Goal: Transaction & Acquisition: Download file/media

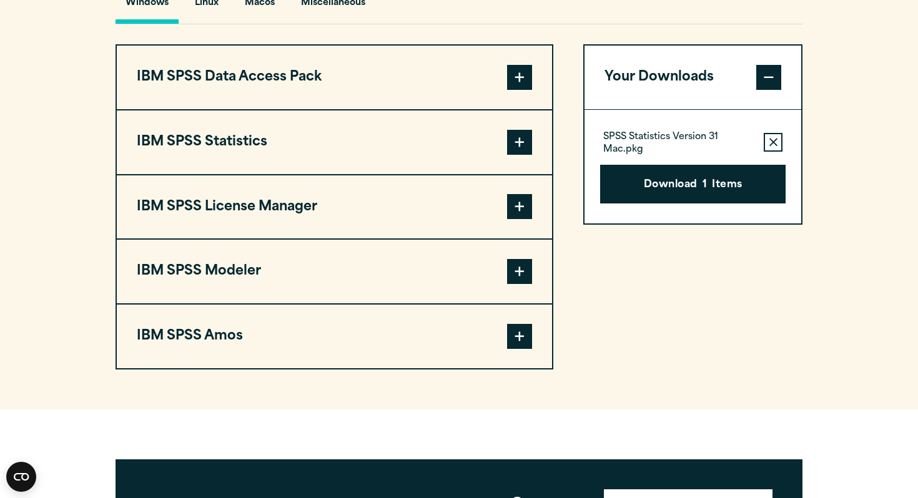
scroll to position [968, 0]
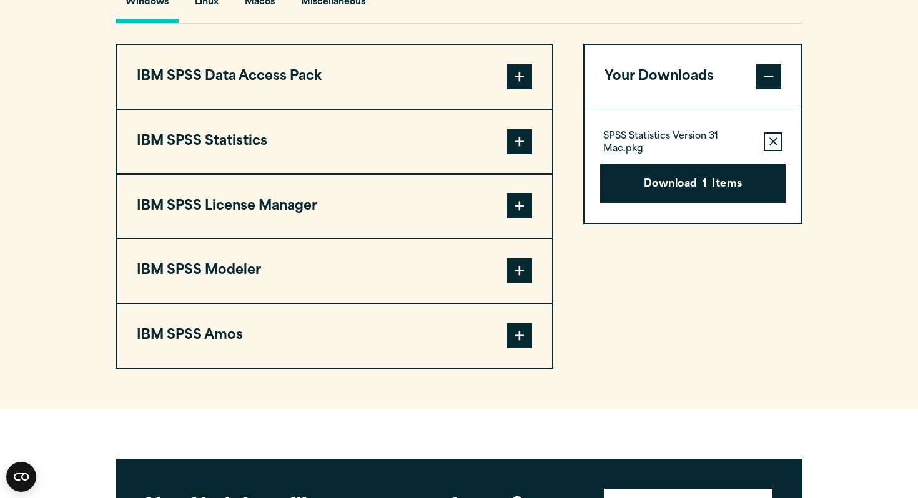
click at [235, 338] on button "IBM SPSS Amos" at bounding box center [334, 336] width 435 height 64
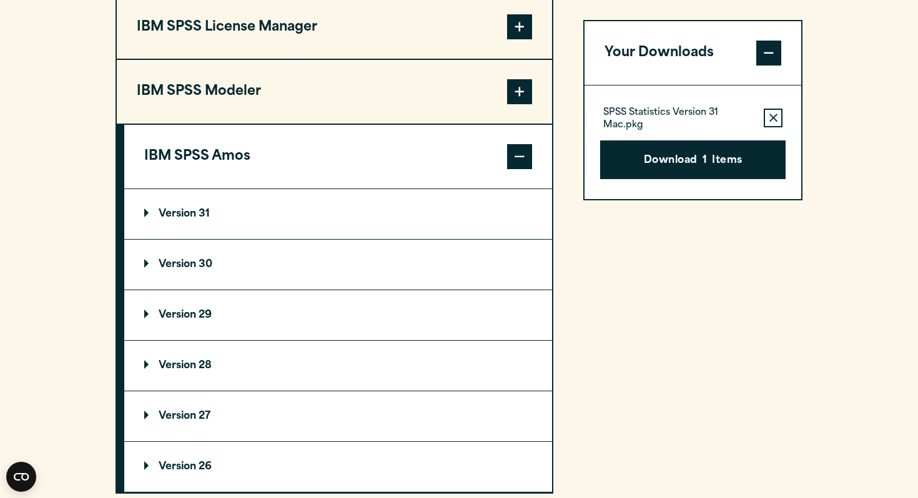
scroll to position [1155, 0]
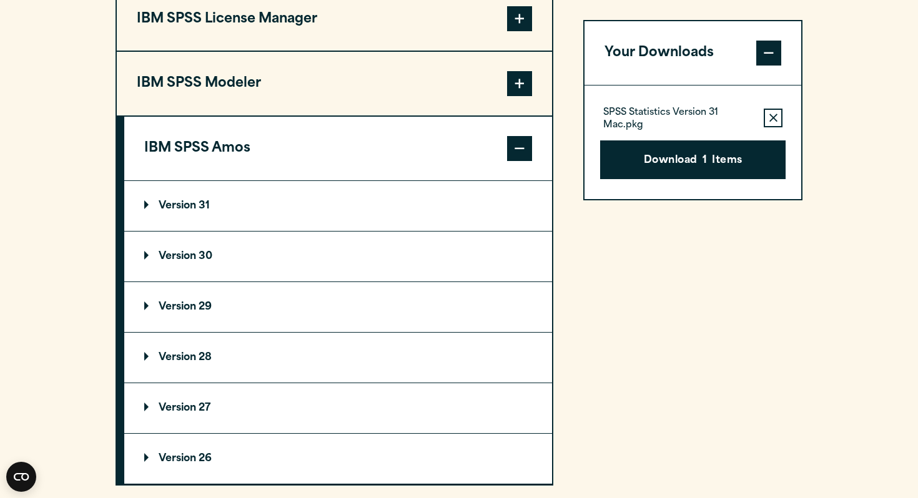
click at [211, 208] on summary "Version 31" at bounding box center [338, 206] width 428 height 50
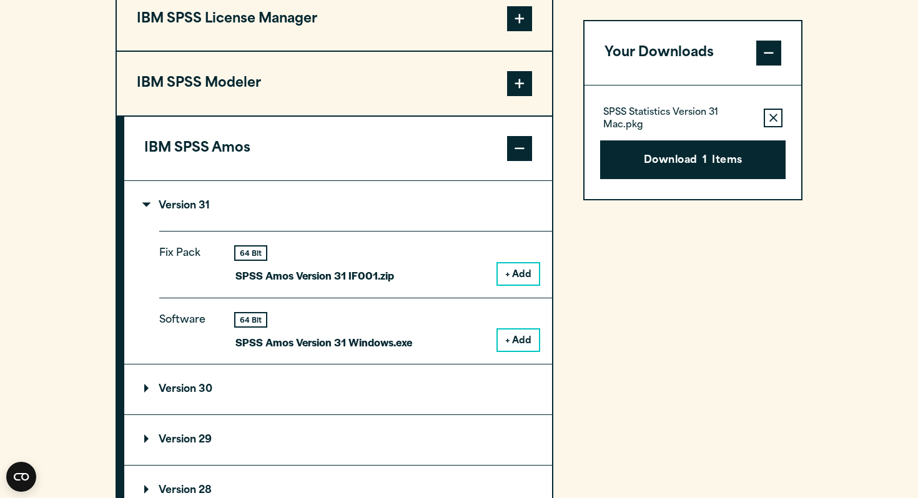
click at [516, 343] on button "+ Add" at bounding box center [518, 340] width 41 height 21
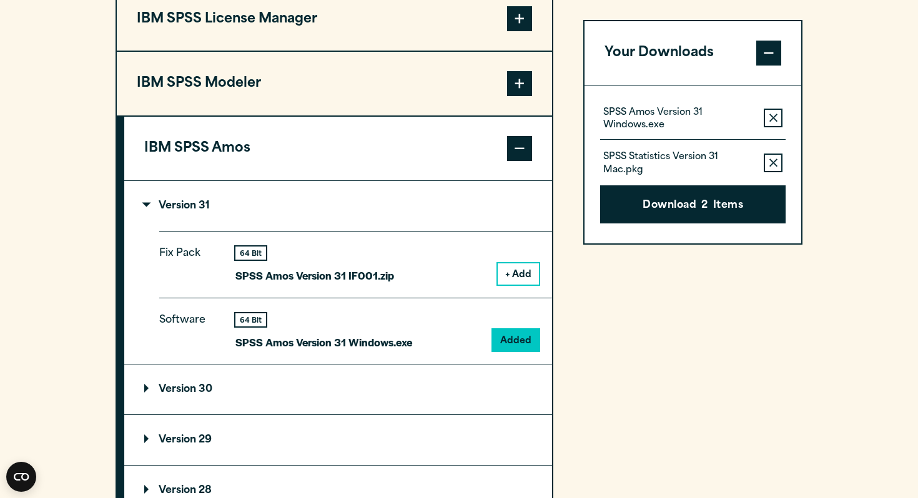
click at [769, 116] on icon "button" at bounding box center [773, 118] width 8 height 9
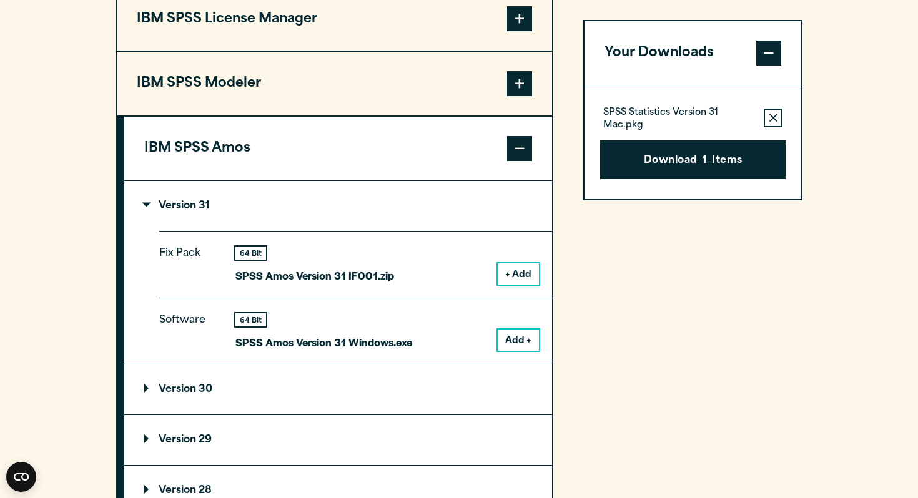
click at [771, 111] on button "Remove this item from your software download list" at bounding box center [773, 118] width 19 height 19
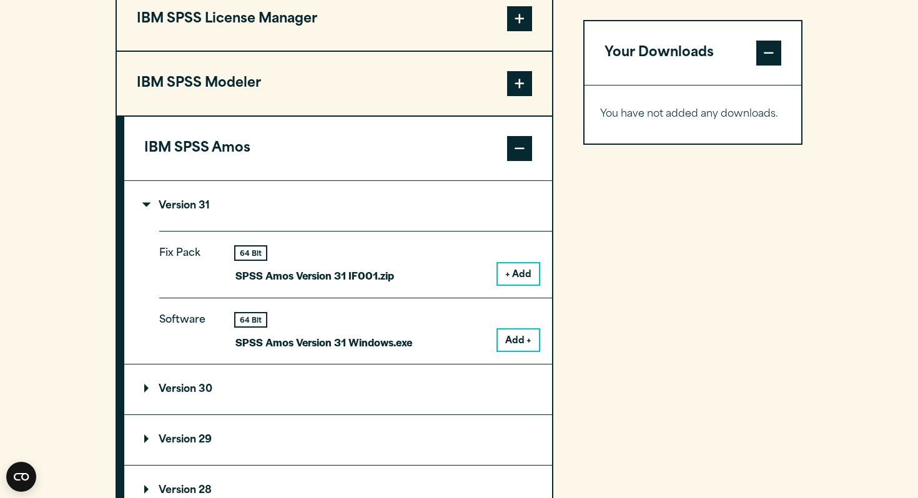
click at [508, 345] on button "Add +" at bounding box center [518, 340] width 41 height 21
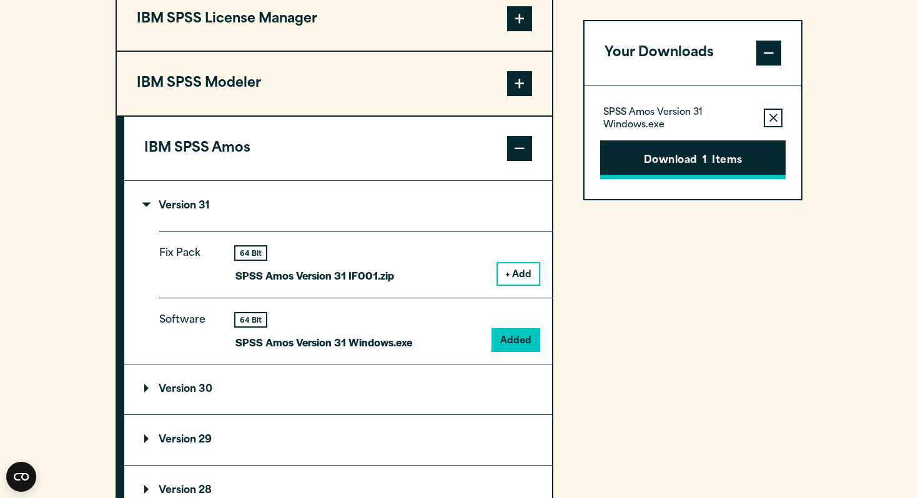
click at [702, 166] on span "1" at bounding box center [704, 161] width 4 height 16
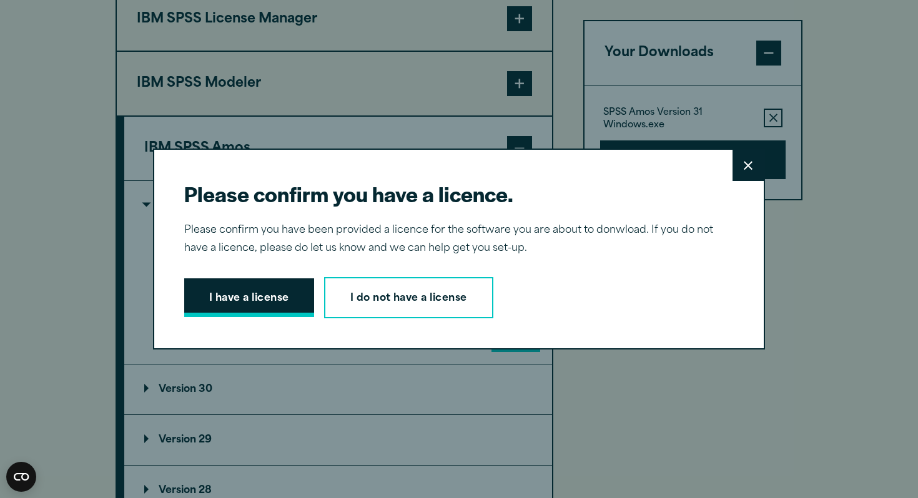
click at [258, 300] on button "I have a license" at bounding box center [249, 297] width 130 height 39
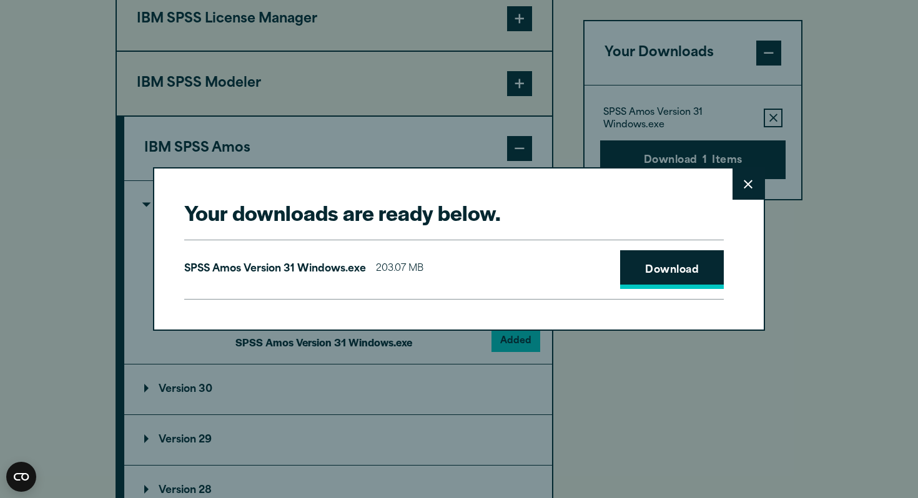
click at [663, 280] on link "Download" at bounding box center [672, 269] width 104 height 39
click at [682, 269] on link "Download" at bounding box center [672, 269] width 104 height 39
click at [740, 184] on button "Close" at bounding box center [747, 184] width 31 height 31
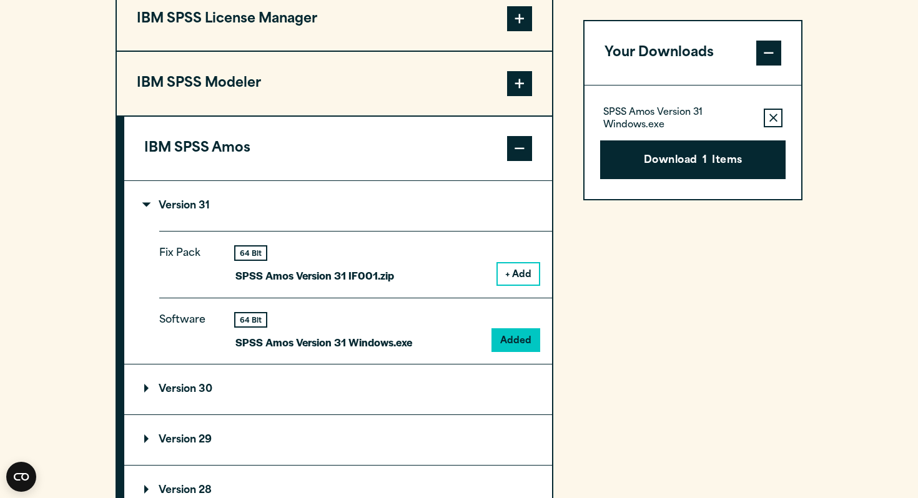
click at [511, 273] on button "+ Add" at bounding box center [518, 274] width 41 height 21
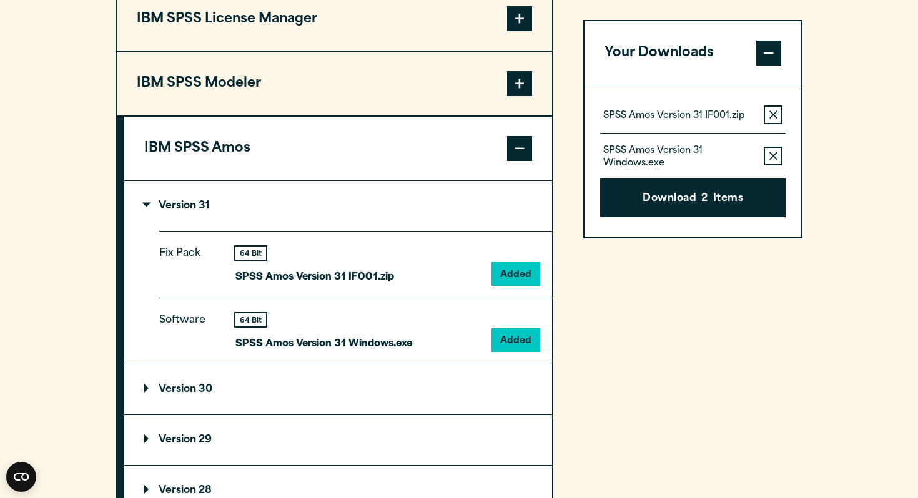
click at [775, 121] on button "Remove this item from your software download list" at bounding box center [773, 115] width 19 height 19
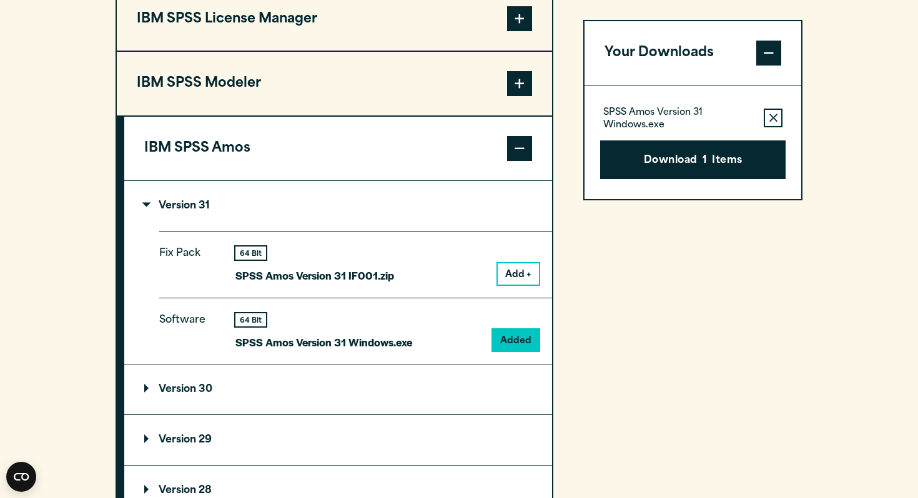
click at [774, 118] on icon "button" at bounding box center [773, 118] width 8 height 8
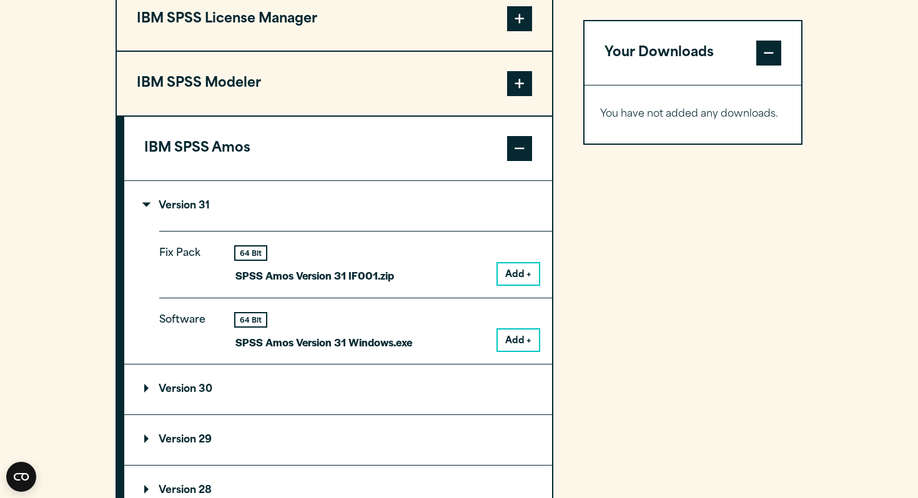
click at [531, 267] on button "Add +" at bounding box center [518, 274] width 41 height 21
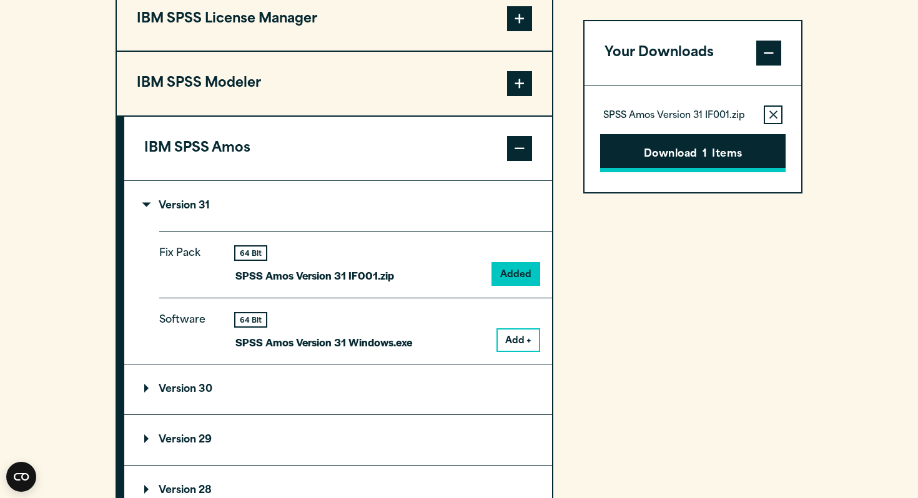
click at [695, 151] on button "Download 1 Items" at bounding box center [692, 153] width 185 height 39
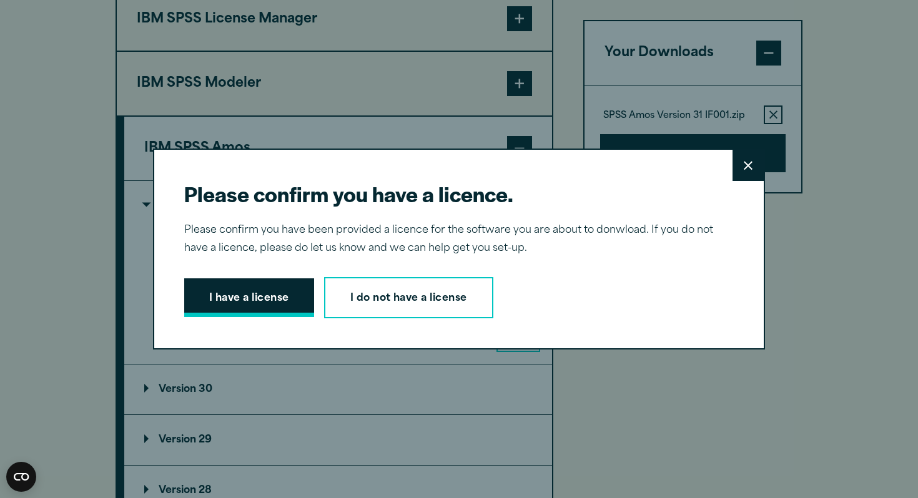
click at [258, 282] on button "I have a license" at bounding box center [249, 297] width 130 height 39
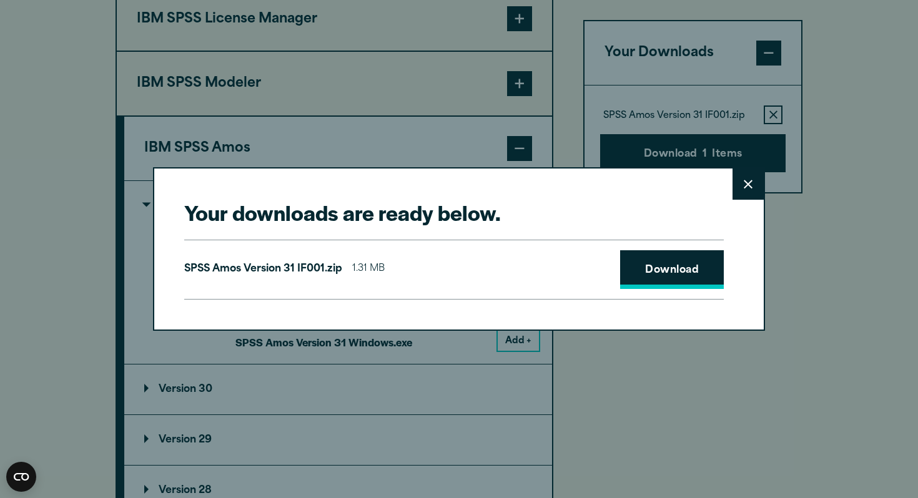
click at [692, 273] on link "Download" at bounding box center [672, 269] width 104 height 39
click at [749, 196] on button "Close" at bounding box center [747, 184] width 31 height 31
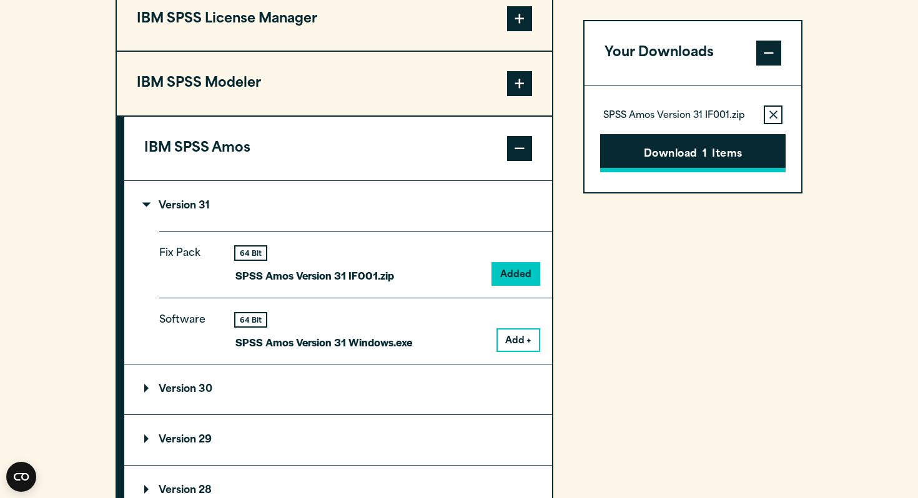
click at [689, 156] on button "Download 1 Items" at bounding box center [692, 153] width 185 height 39
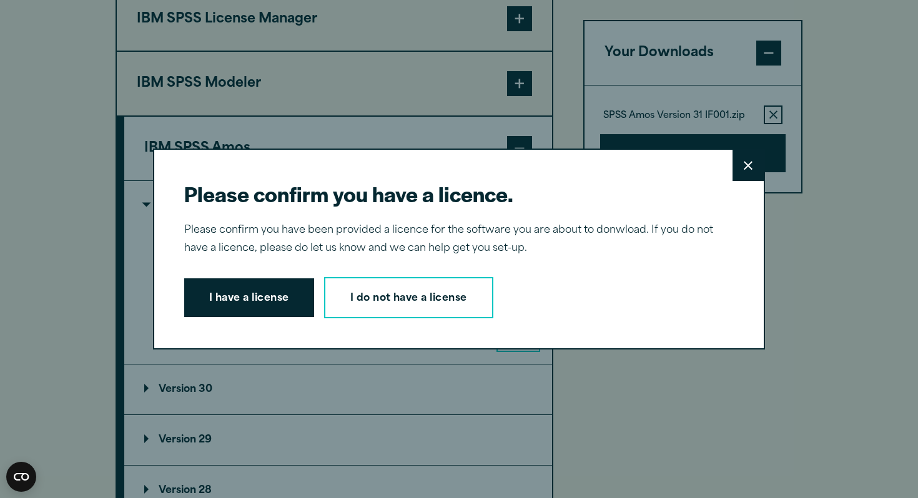
click at [285, 275] on div "Please confirm you have a licence. Close Please confirm you have been provided …" at bounding box center [459, 249] width 612 height 201
click at [279, 292] on button "I have a license" at bounding box center [249, 297] width 130 height 39
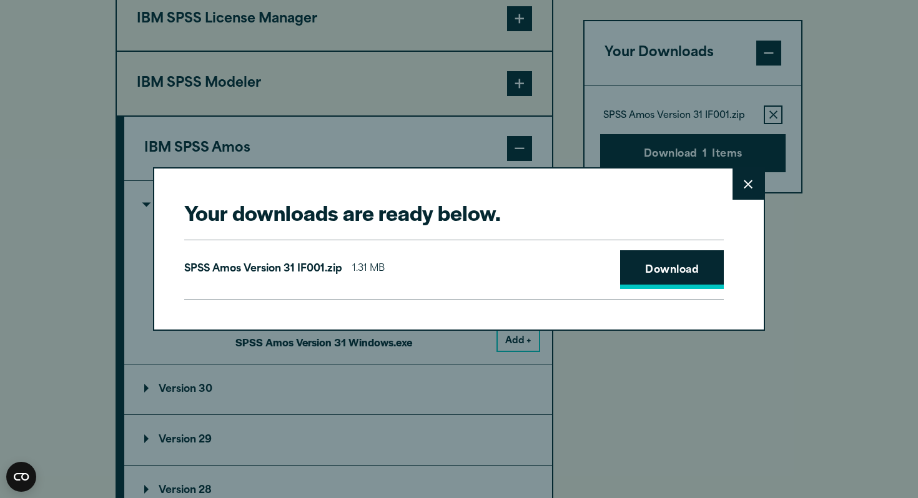
click at [684, 288] on link "Download" at bounding box center [672, 269] width 104 height 39
click at [749, 200] on div "Your downloads are ready below. Close SPSS [PERSON_NAME] Version 31 IF001.zip 1…" at bounding box center [459, 248] width 612 height 163
click at [751, 192] on button "Close" at bounding box center [747, 184] width 31 height 31
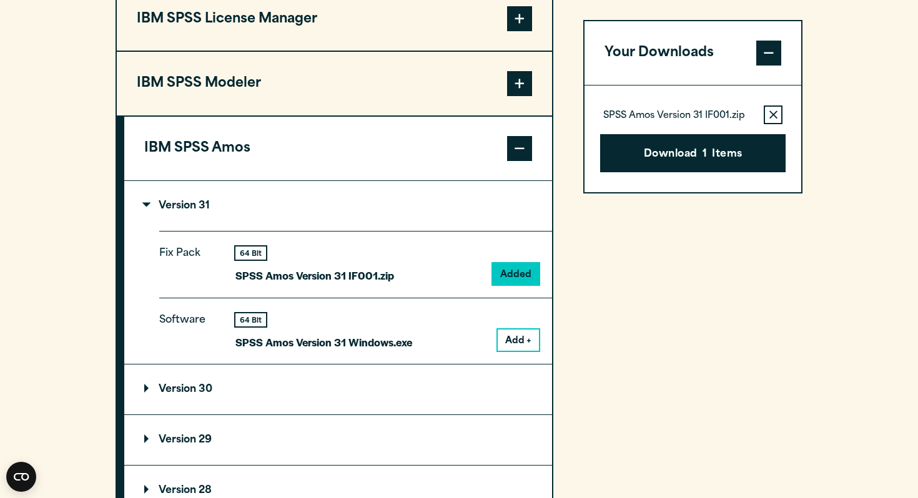
click at [80, 237] on section "Select your software downloads Use the table below to find and navigate to your…" at bounding box center [459, 141] width 918 height 1035
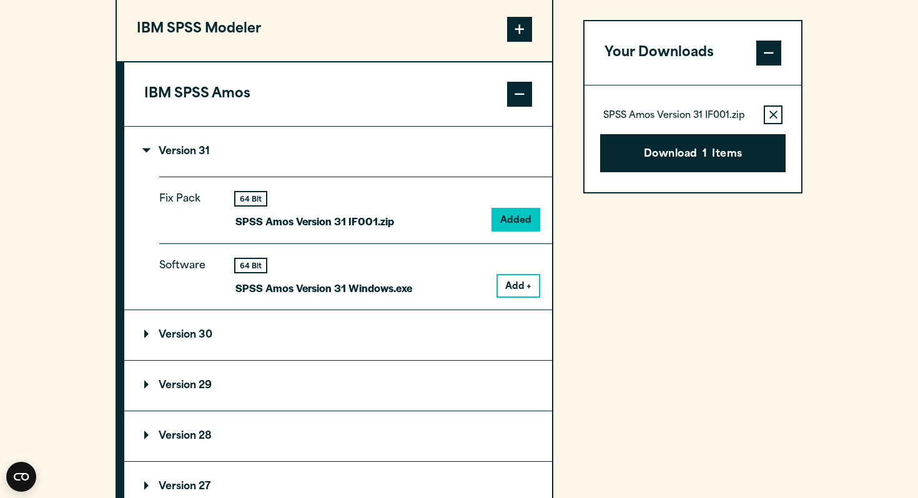
scroll to position [1223, 0]
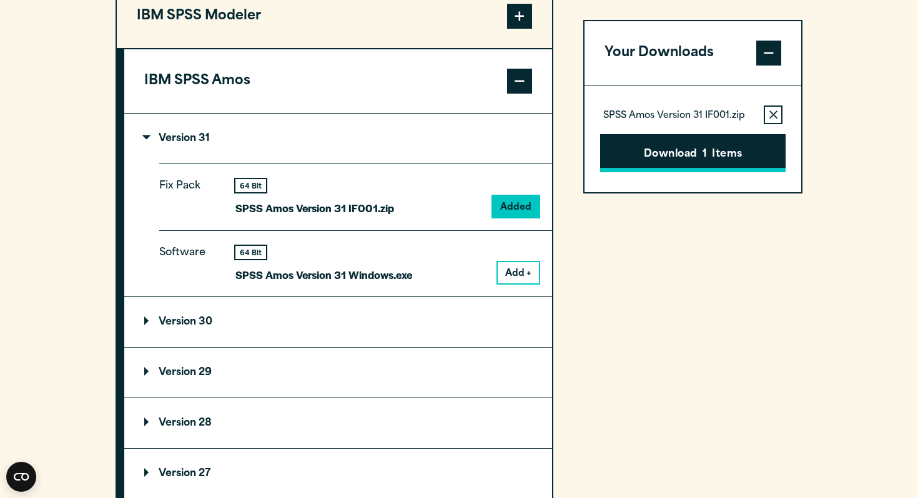
click at [717, 141] on button "Download 1 Items" at bounding box center [692, 153] width 185 height 39
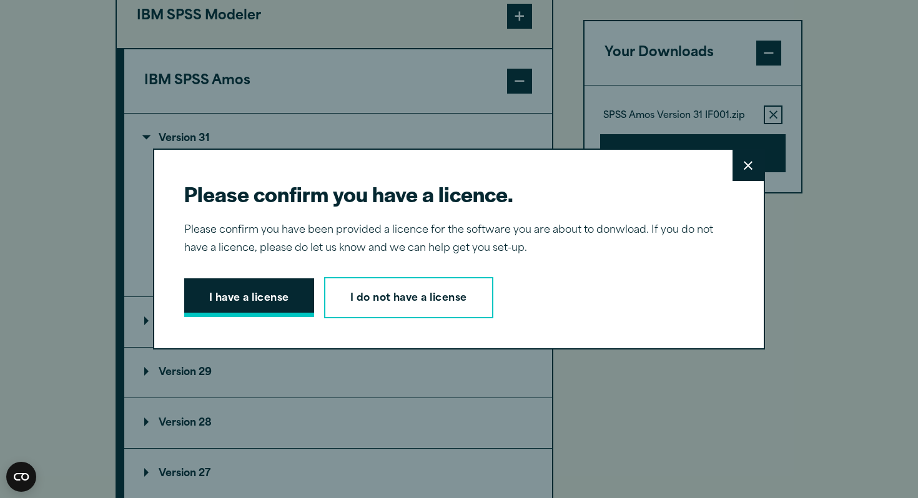
click at [298, 312] on button "I have a license" at bounding box center [249, 297] width 130 height 39
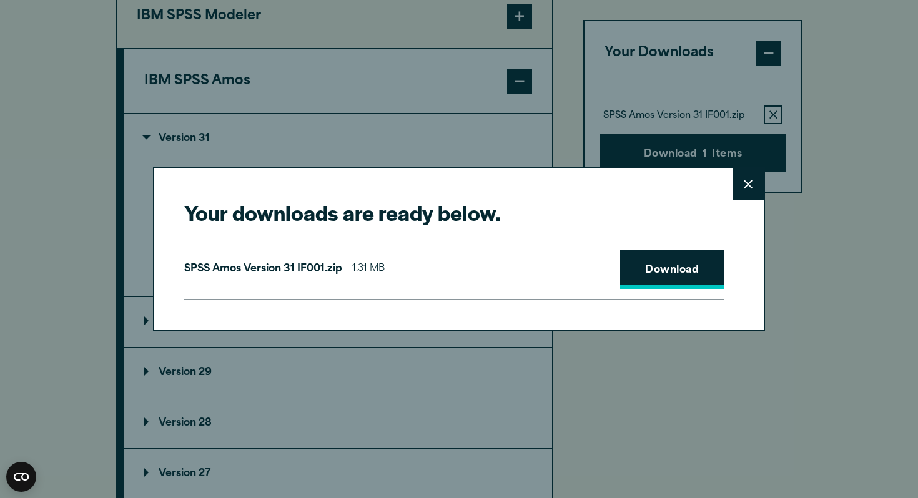
click at [686, 272] on link "Download" at bounding box center [672, 269] width 104 height 39
click at [754, 189] on button "Close" at bounding box center [747, 184] width 31 height 31
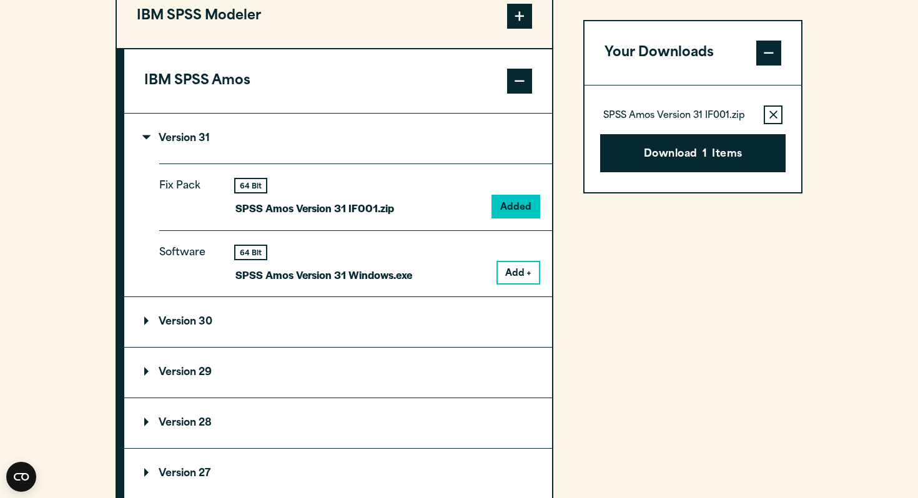
click at [766, 57] on span at bounding box center [768, 53] width 25 height 25
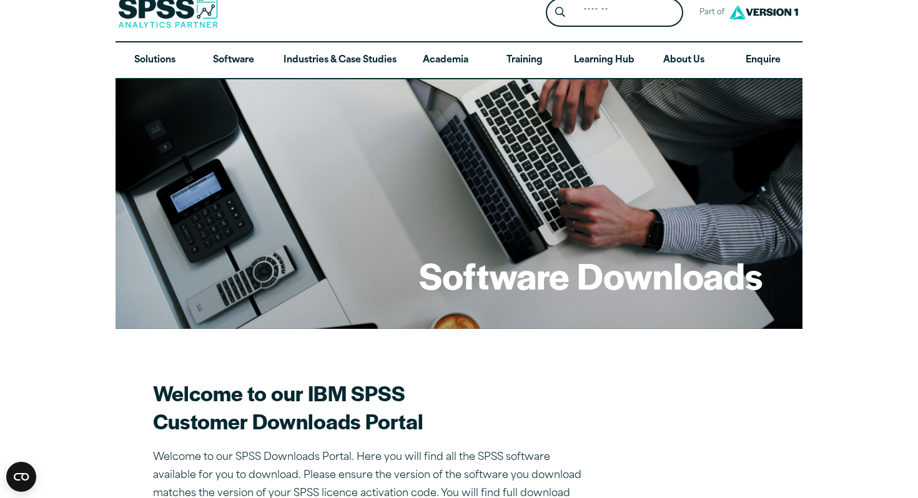
scroll to position [0, 0]
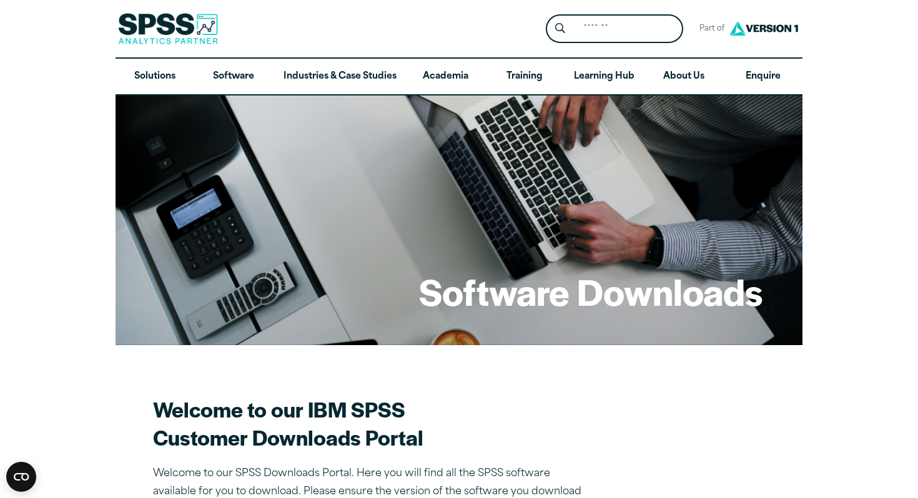
click at [411, 32] on div "Search for: Submit Site Search Part of Open Site Search Open Site Menu Close" at bounding box center [459, 28] width 687 height 57
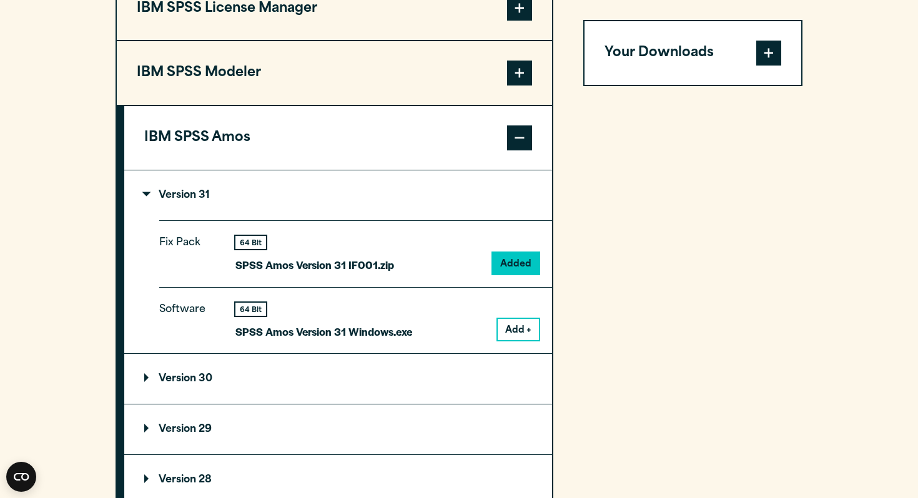
scroll to position [1185, 0]
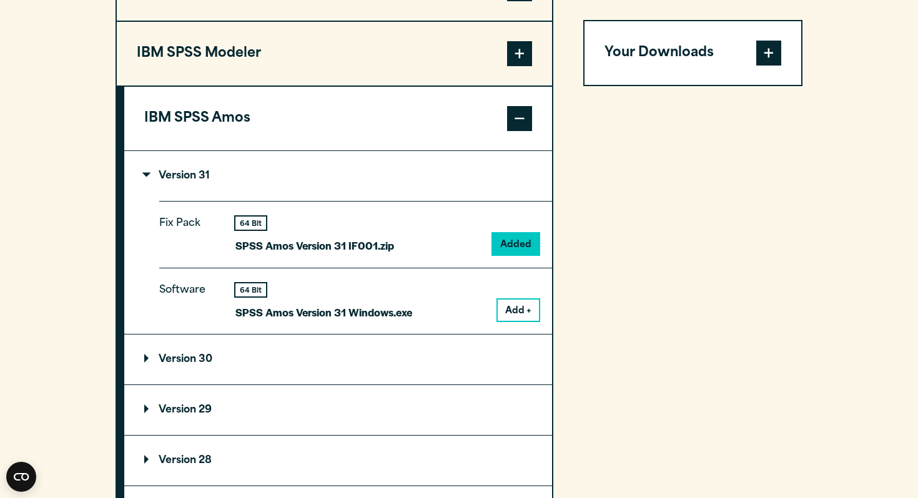
click at [524, 321] on button "Add +" at bounding box center [518, 310] width 41 height 21
click at [770, 62] on span at bounding box center [768, 53] width 25 height 25
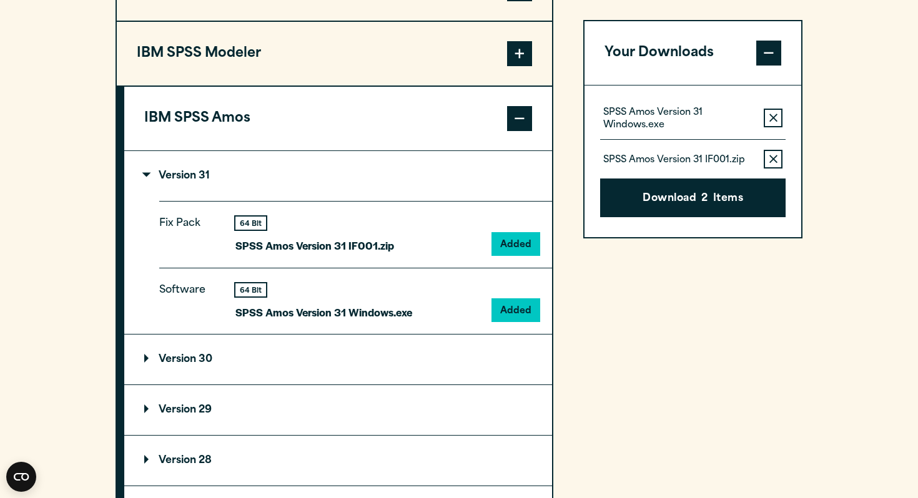
click at [770, 124] on button "Remove this item from your software download list" at bounding box center [773, 118] width 19 height 19
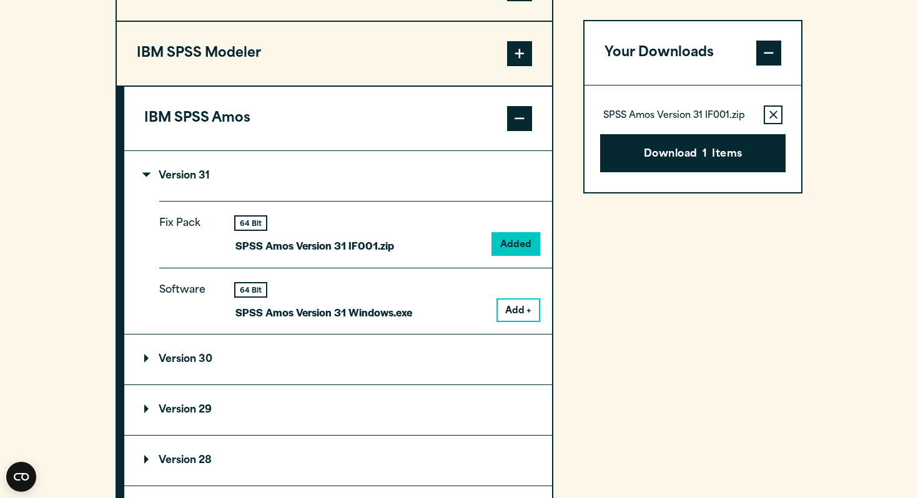
click at [771, 112] on icon "button" at bounding box center [773, 115] width 8 height 8
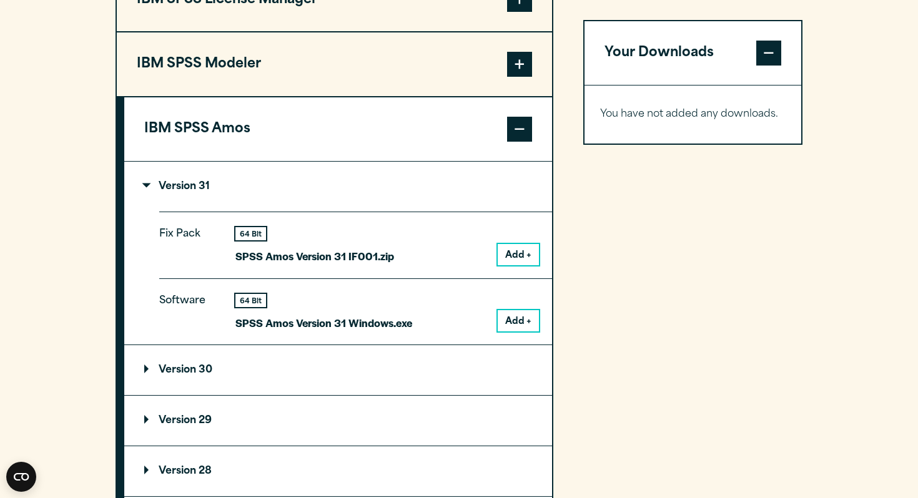
scroll to position [1174, 0]
